Goal: Check status: Check status

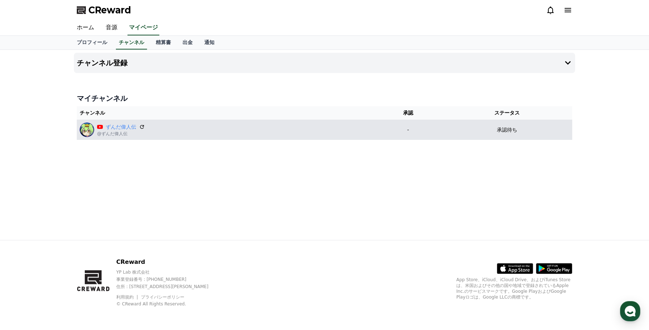
click at [487, 130] on div "承認待ち" at bounding box center [506, 130] width 125 height 8
click at [502, 130] on p "承認待ち" at bounding box center [507, 130] width 20 height 8
click at [142, 127] on icon at bounding box center [142, 127] width 7 height 7
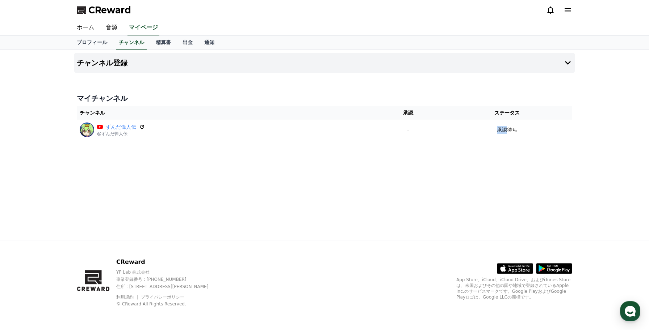
click at [377, 157] on div "チャンネル登録 マイチャンネル チャンネル 承認 ステータス ずんだ偉人伝 @ずんだ偉人伝 - 承認待ち" at bounding box center [324, 145] width 507 height 190
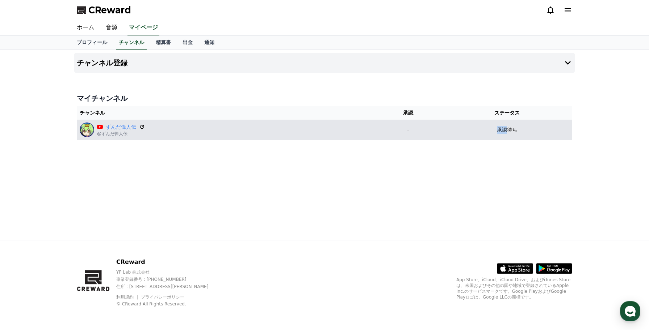
click at [503, 130] on p "承認待ち" at bounding box center [507, 130] width 20 height 8
